Goal: Complete application form

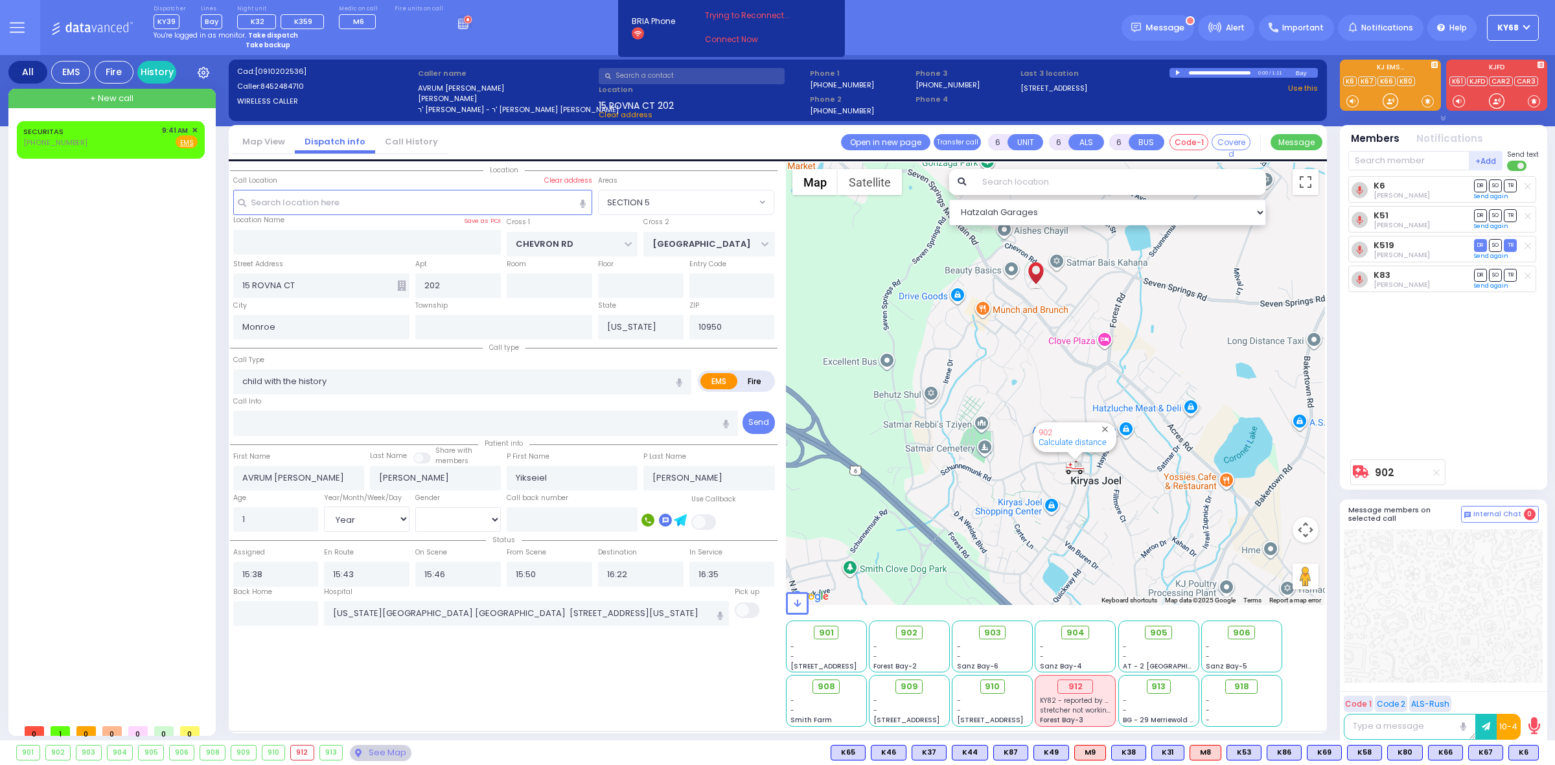
select select "SECTION 5"
select select "Year"
select select "[DEMOGRAPHIC_DATA]"
drag, startPoint x: 0, startPoint y: 0, endPoint x: 32, endPoint y: 257, distance: 258.6
click at [32, 257] on div "SECURITAS [PHONE_NUMBER] 9:41 AM ✕ EMS" at bounding box center [113, 419] width 193 height 597
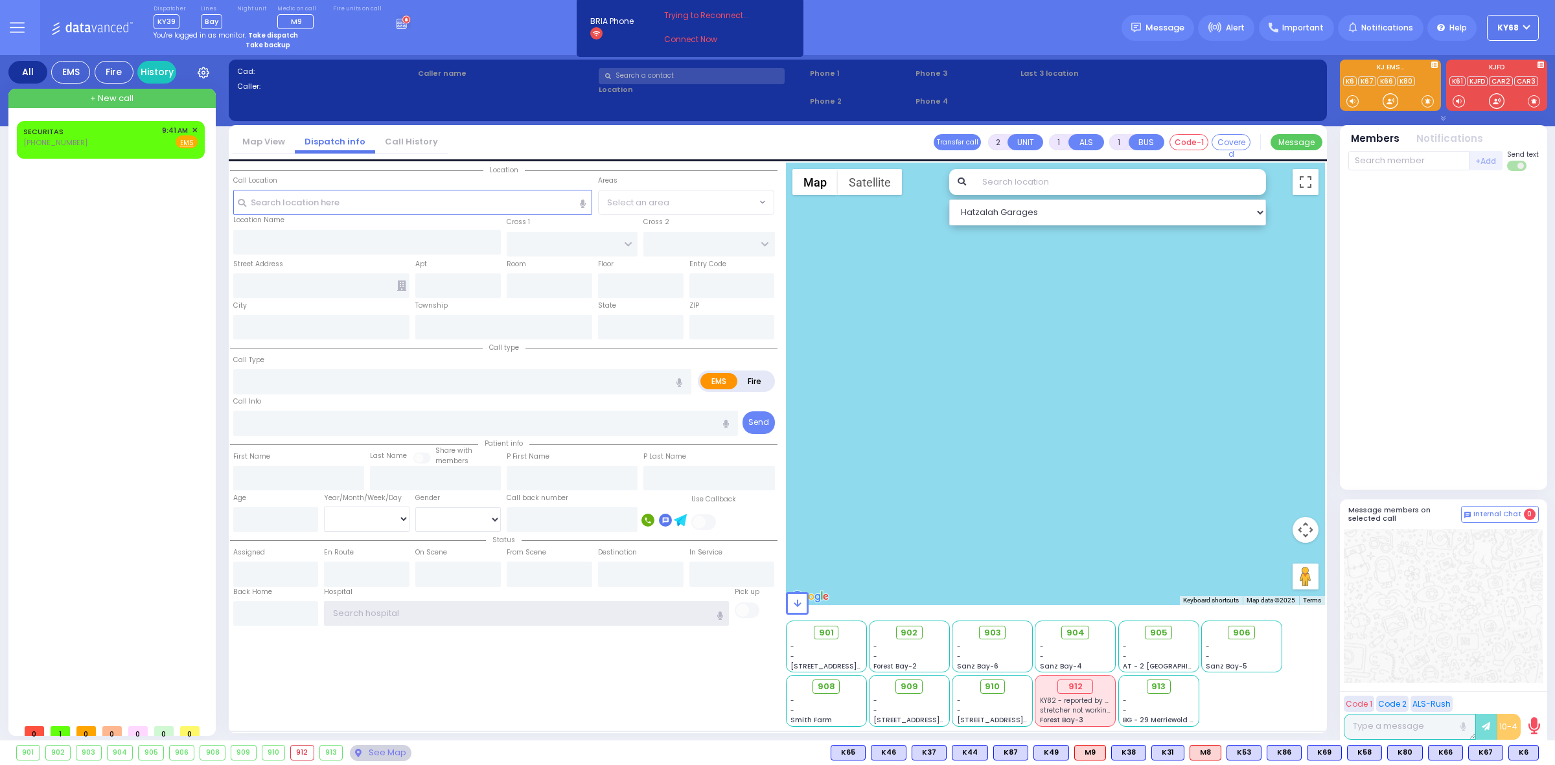
type input "ky68"
click at [1460, 302] on div at bounding box center [1443, 330] width 190 height 309
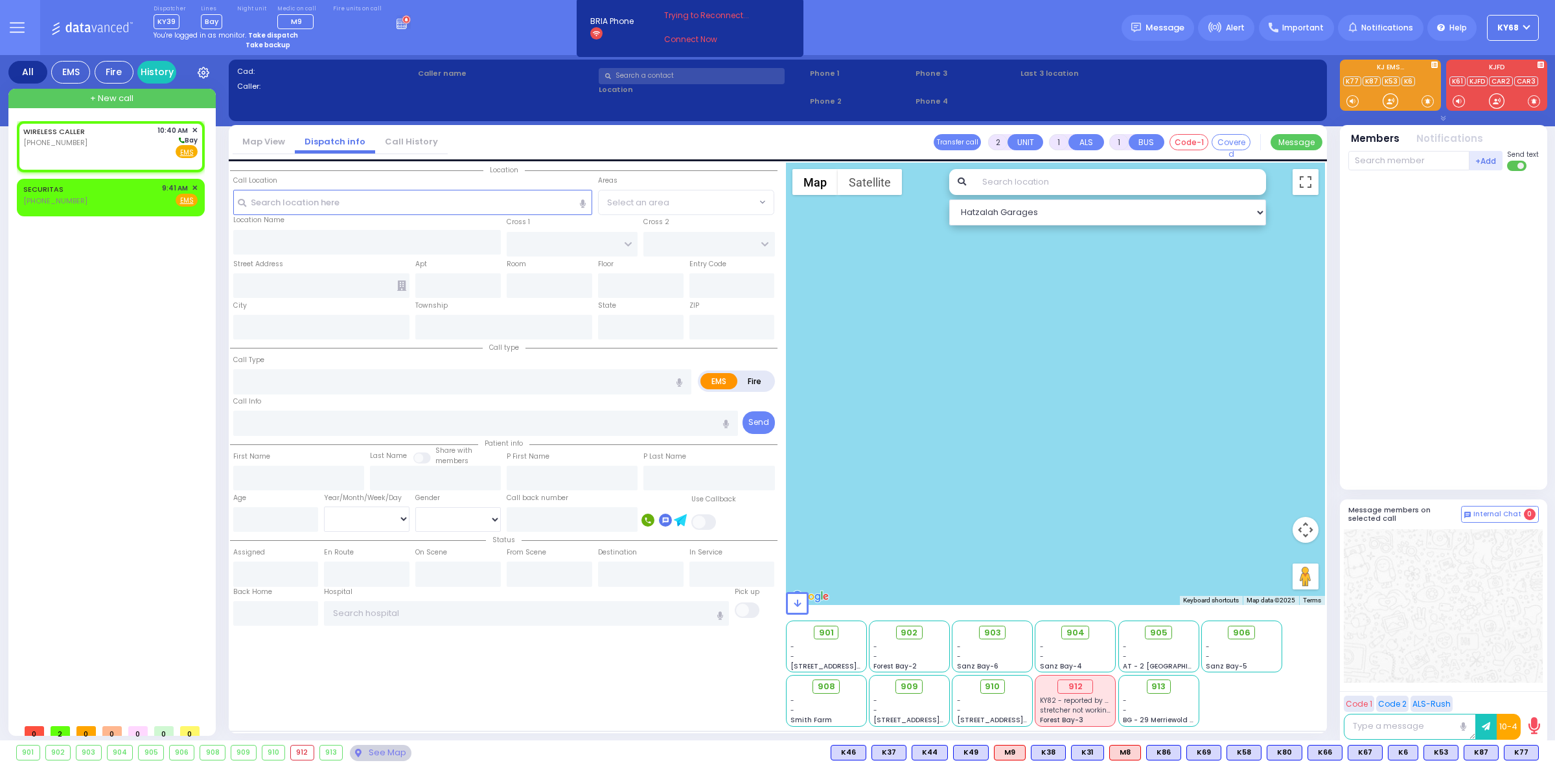
select select
radio input "true"
select select
type input "10:40"
select select "Hatzalah Garages"
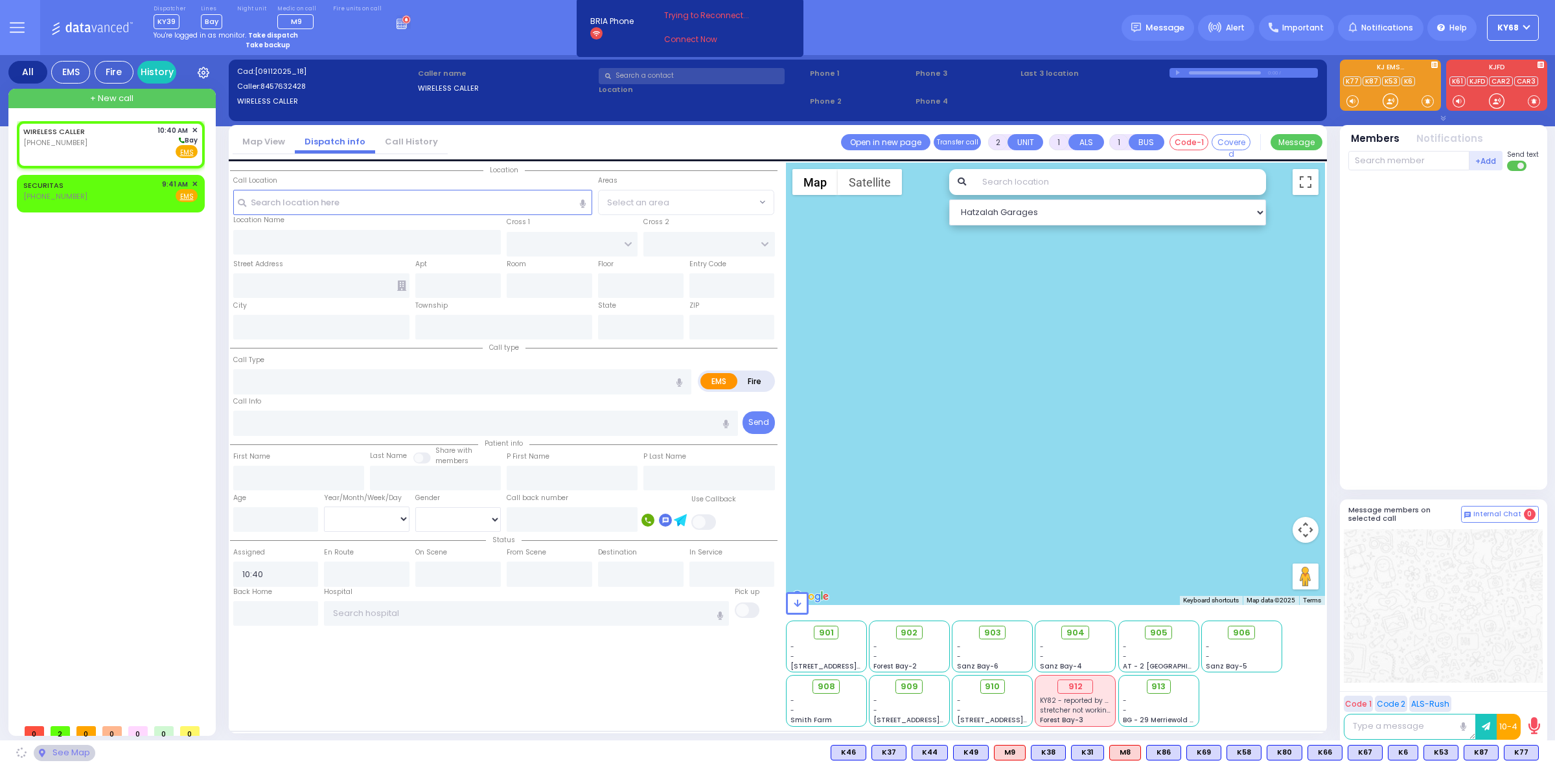
select select
radio input "true"
select select
select select "Hatzalah Garages"
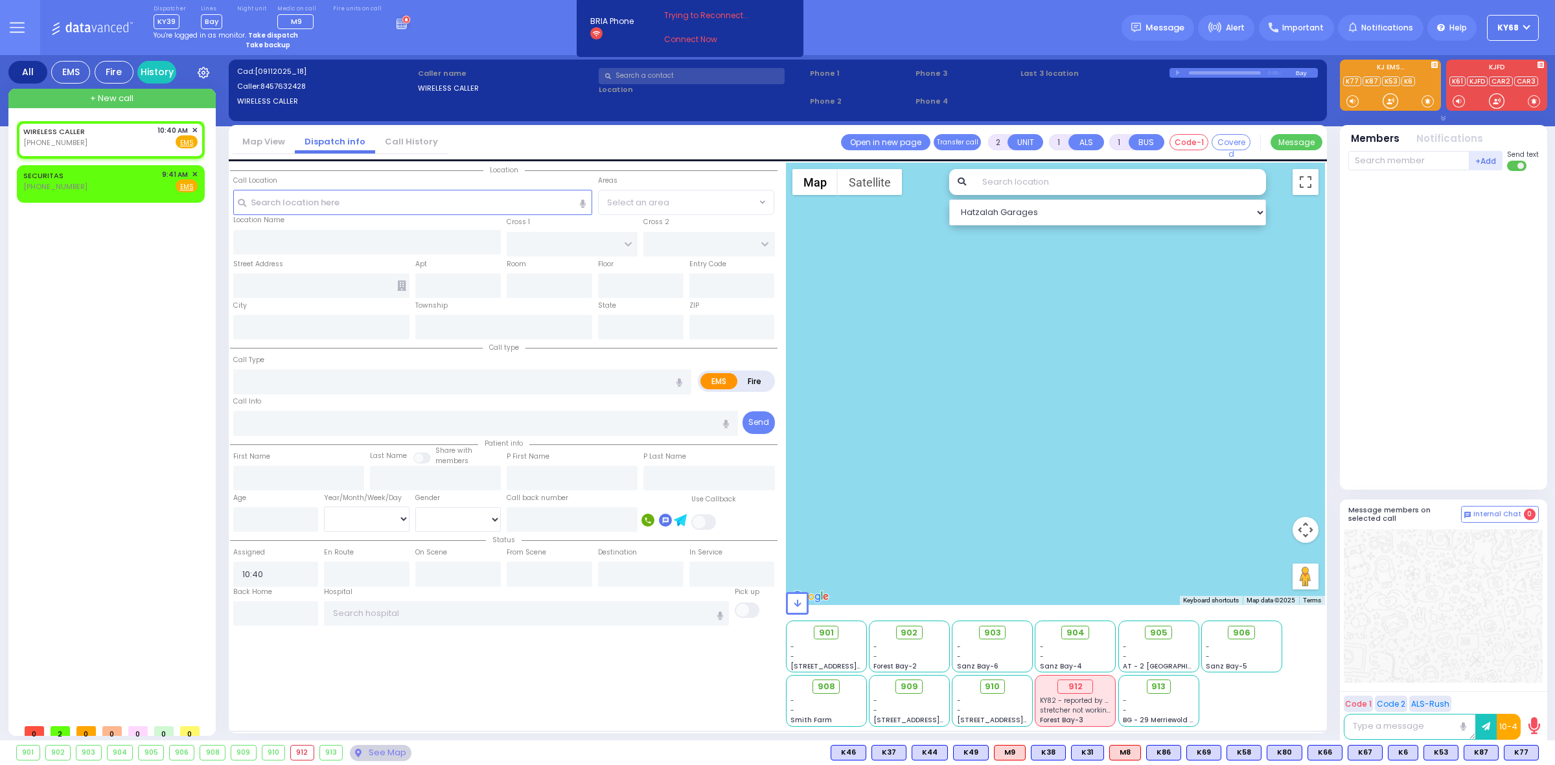
select select
radio input "true"
select select
select select "Hatzalah Garages"
